Goal: Task Accomplishment & Management: Manage account settings

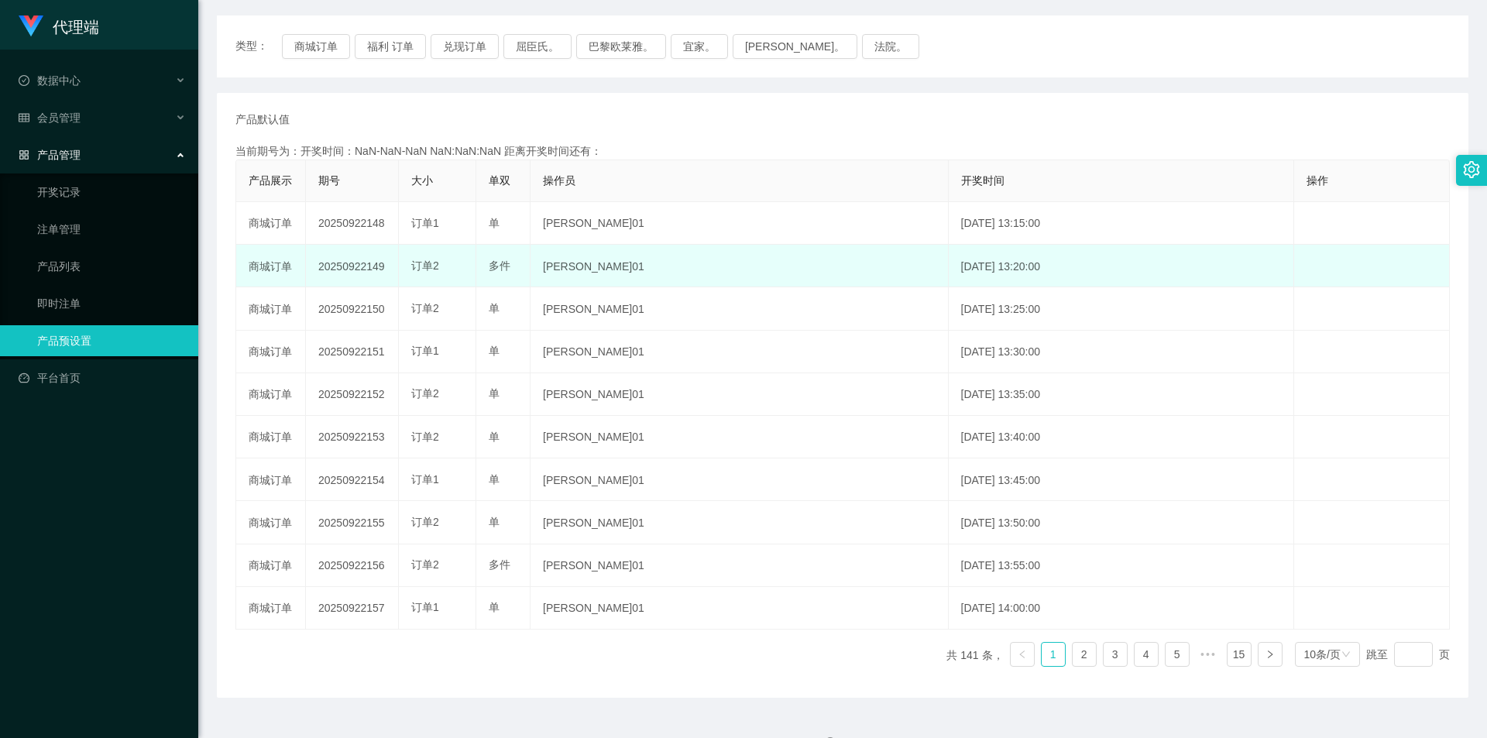
scroll to position [228, 0]
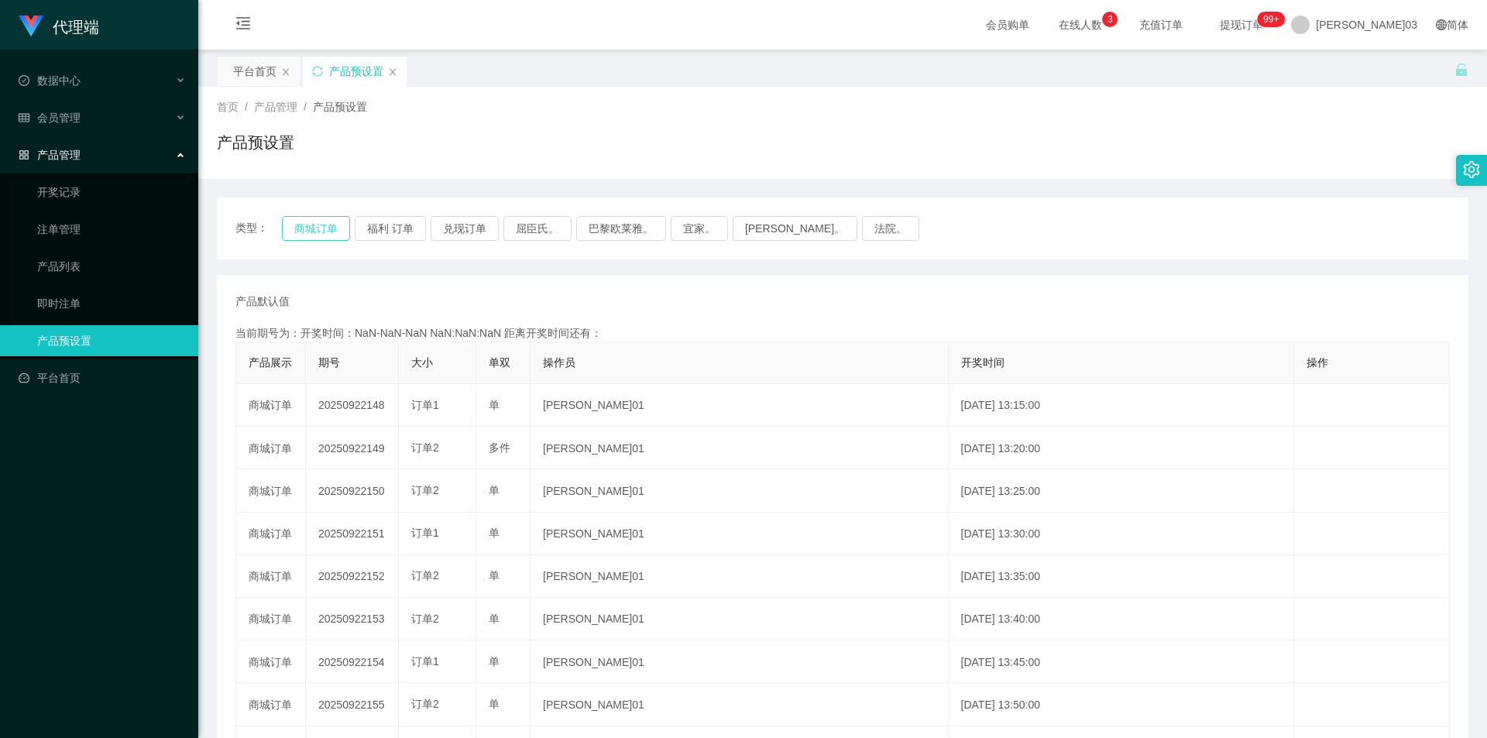
click at [325, 227] on button "商城订单" at bounding box center [316, 228] width 68 height 25
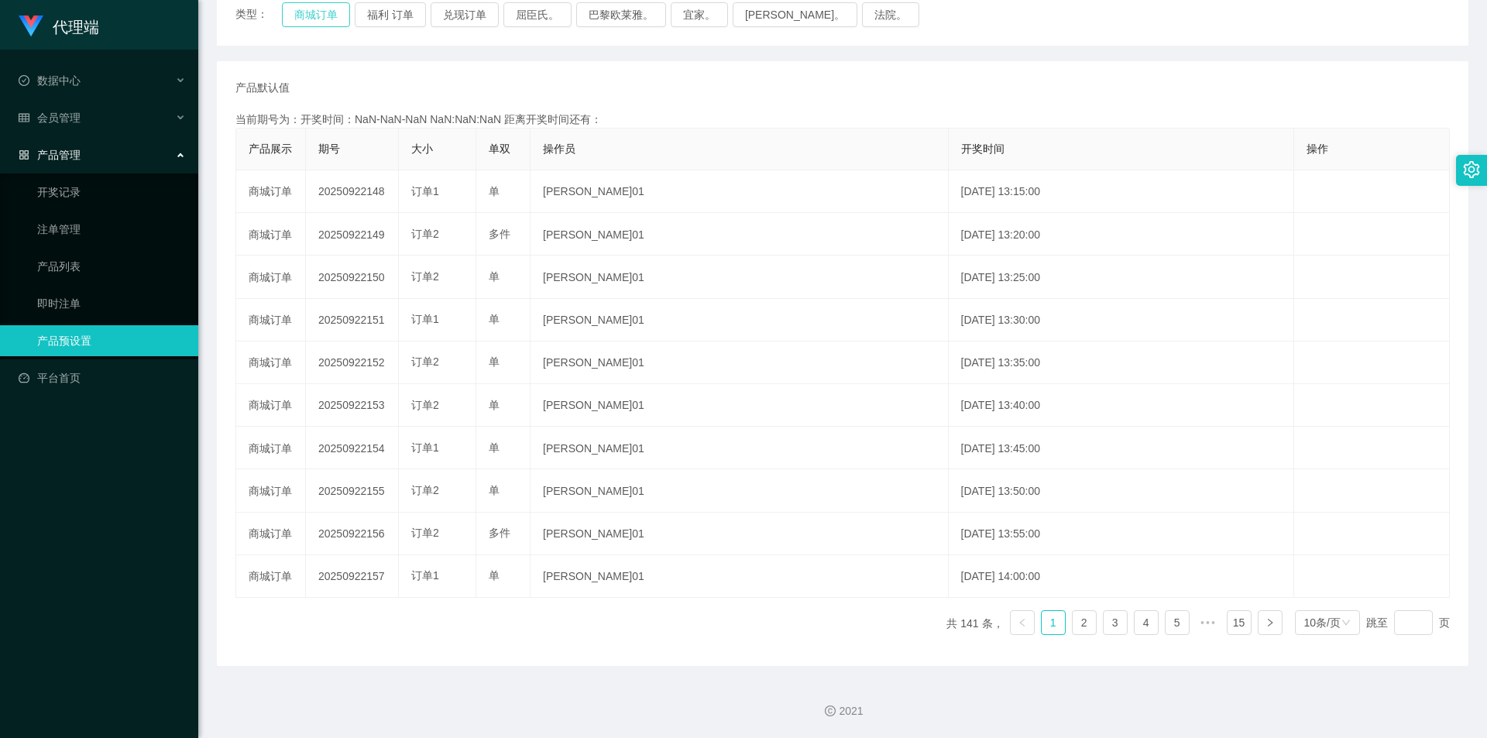
scroll to position [98, 0]
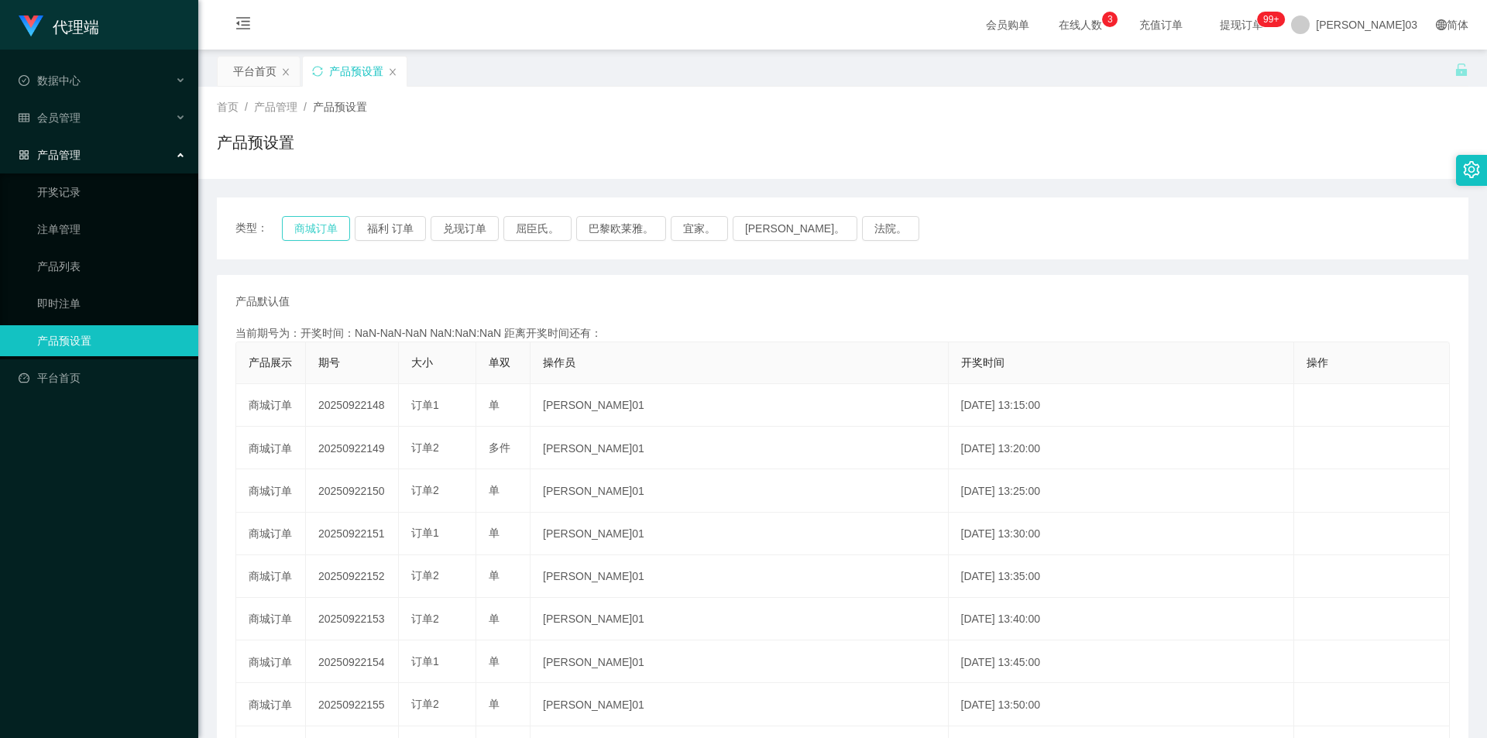
click at [344, 221] on button "商城订单" at bounding box center [316, 228] width 68 height 25
click at [321, 76] on icon "图标：同步" at bounding box center [317, 71] width 11 height 11
click at [312, 228] on button "商城订单" at bounding box center [316, 228] width 68 height 25
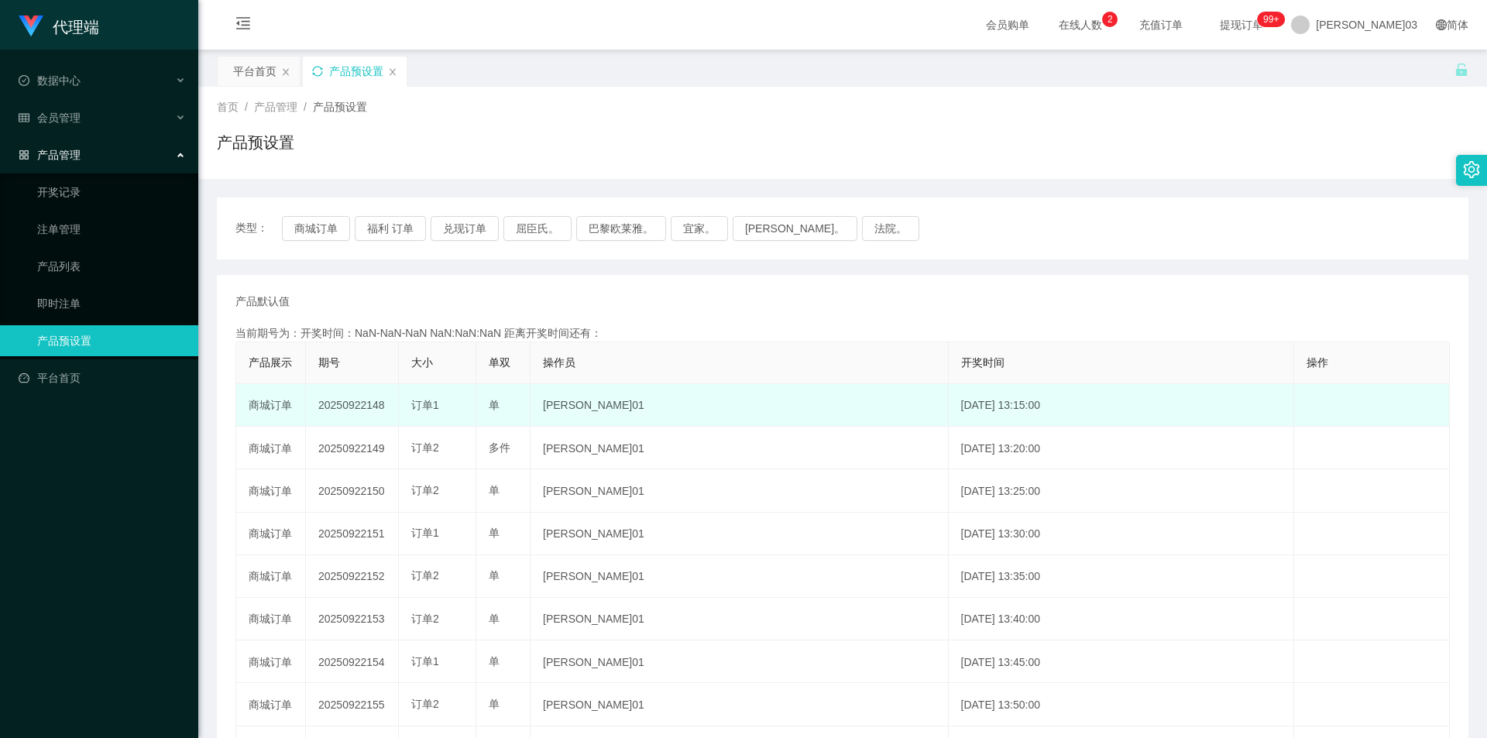
click at [355, 411] on font "20250922148" at bounding box center [351, 405] width 67 height 12
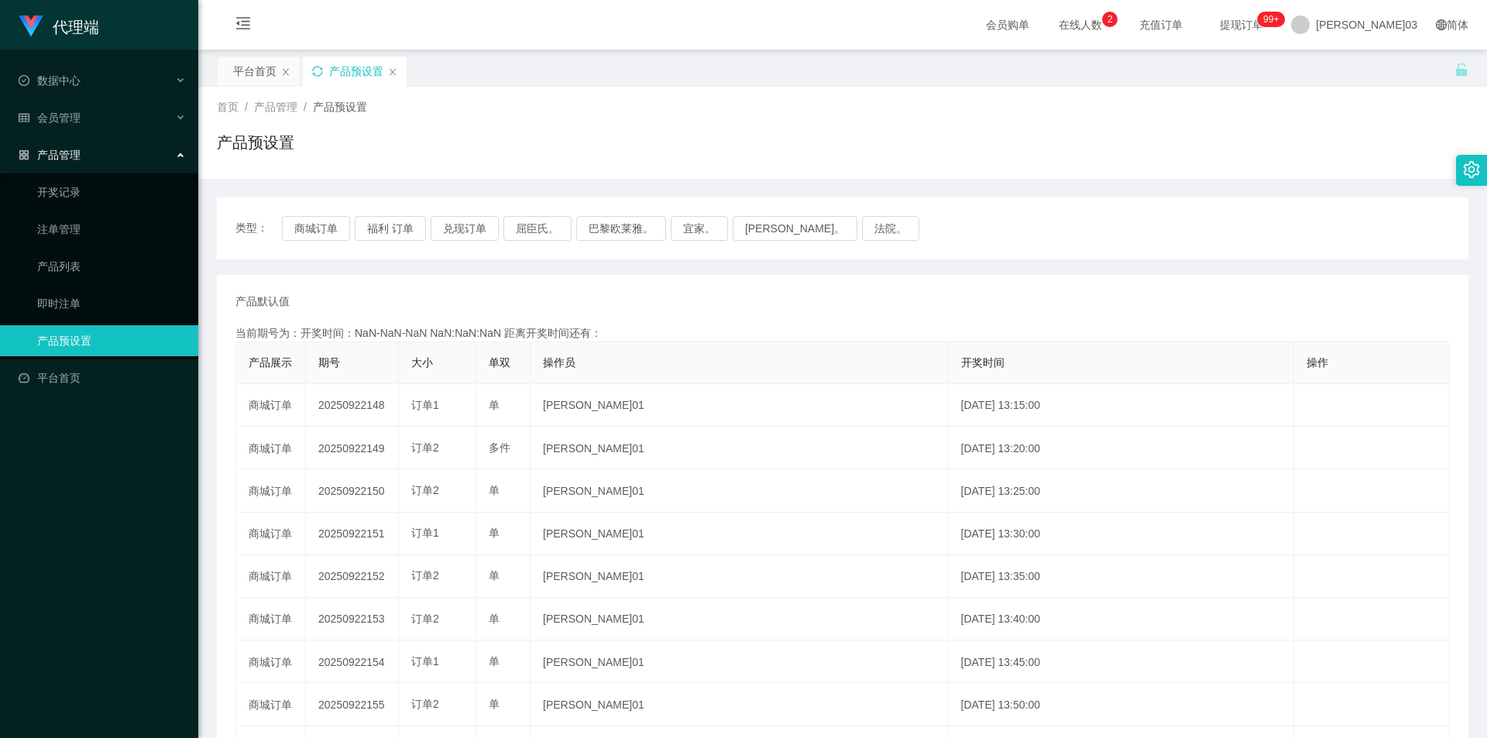
click at [571, 277] on div "产品默认值 添加期号 当前期号为：开奖时间：NaN-NaN-NaN NaN:NaN:NaN 距离开奖时间还有： 产品展示 期号 大小 单双 操作员 开奖时间 …" at bounding box center [842, 577] width 1251 height 605
